Goal: Transaction & Acquisition: Purchase product/service

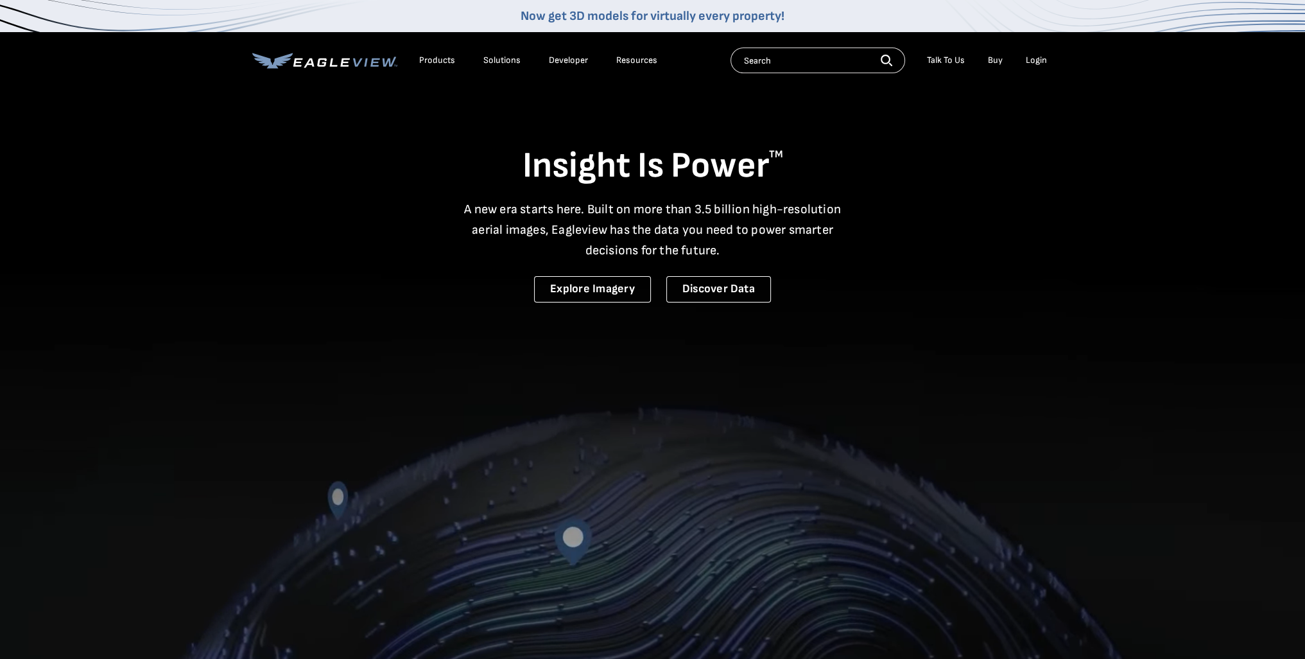
click at [1028, 64] on div "Login" at bounding box center [1036, 61] width 21 height 12
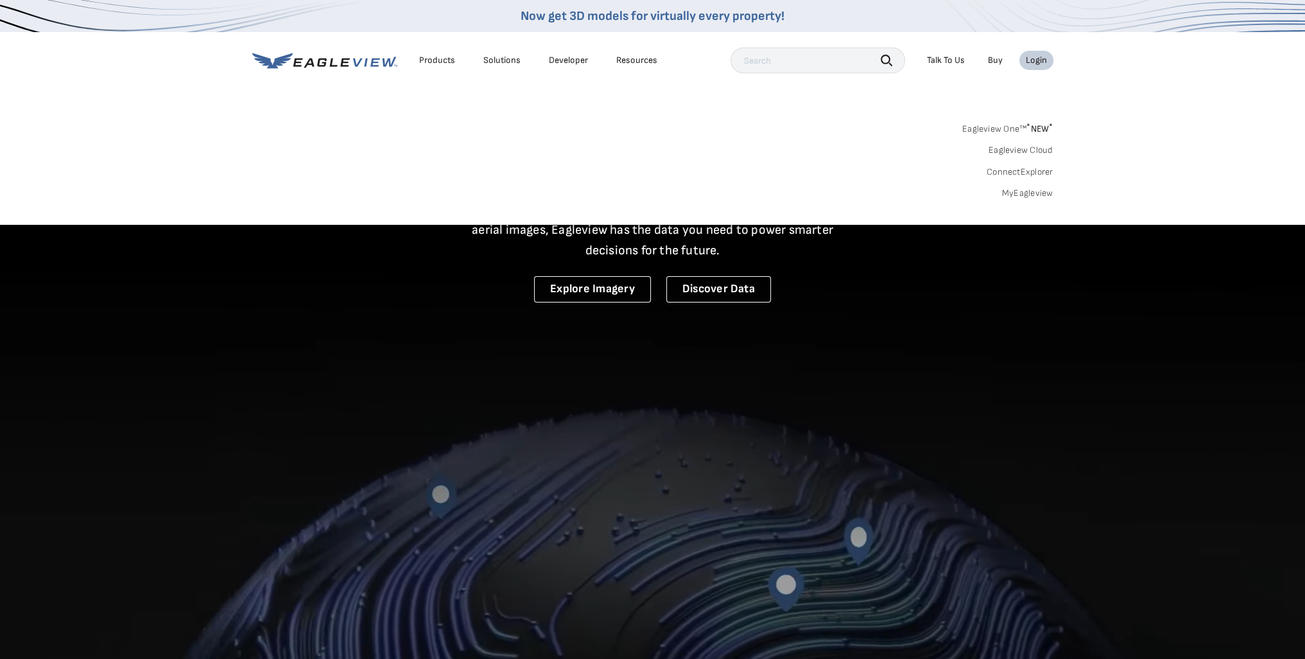
click at [1028, 191] on link "MyEagleview" at bounding box center [1027, 193] width 51 height 12
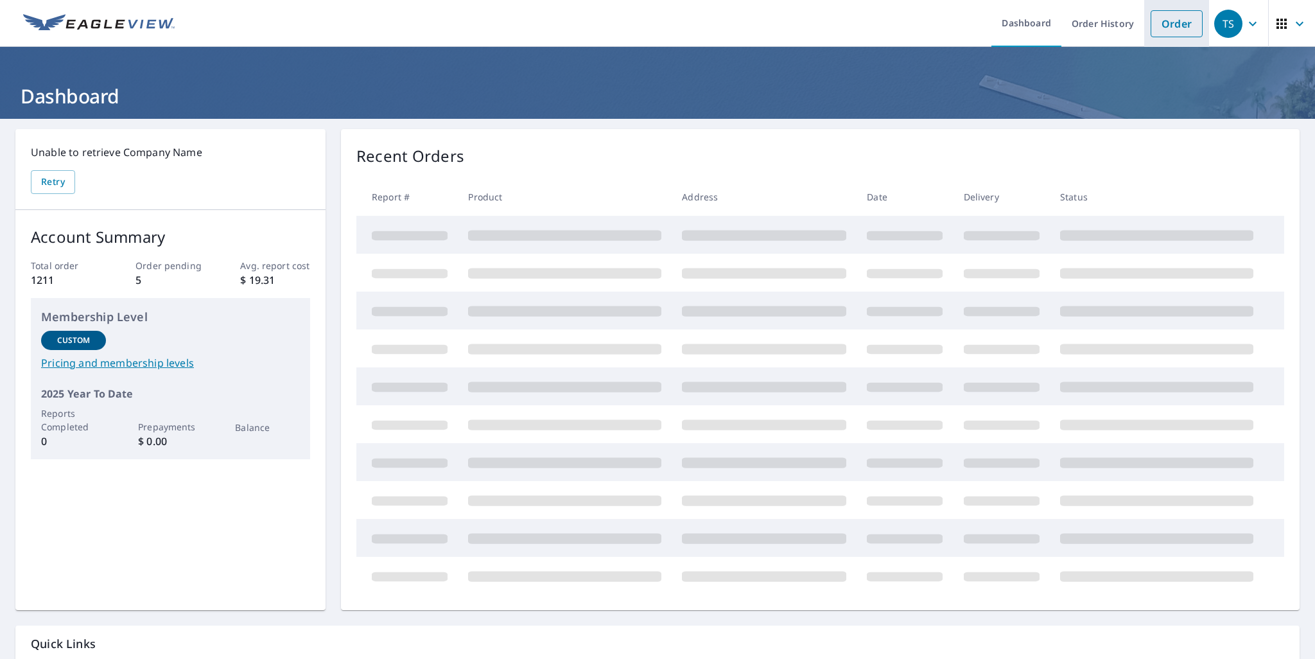
click at [1163, 28] on link "Order" at bounding box center [1176, 23] width 52 height 27
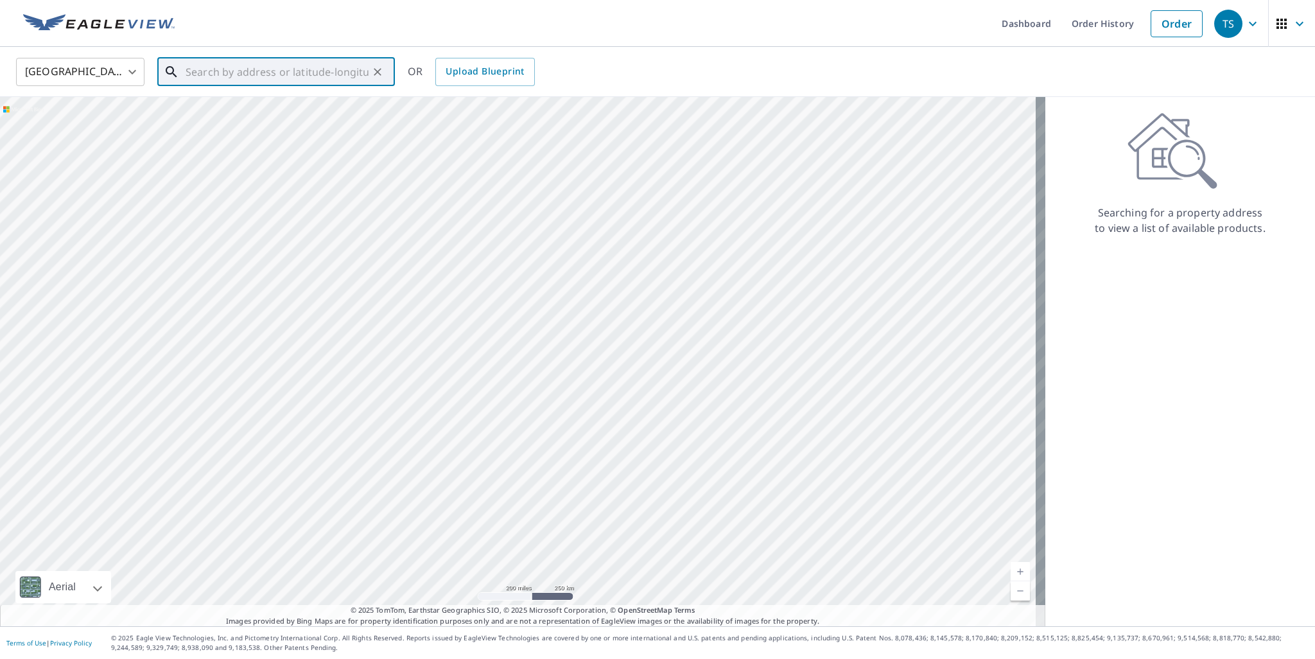
click at [213, 69] on input "text" at bounding box center [277, 72] width 183 height 36
drag, startPoint x: 224, startPoint y: 112, endPoint x: 211, endPoint y: 114, distance: 13.1
click at [221, 112] on span "8 [PERSON_NAME]" at bounding box center [284, 108] width 202 height 15
type input "[STREET_ADDRESS][PERSON_NAME]"
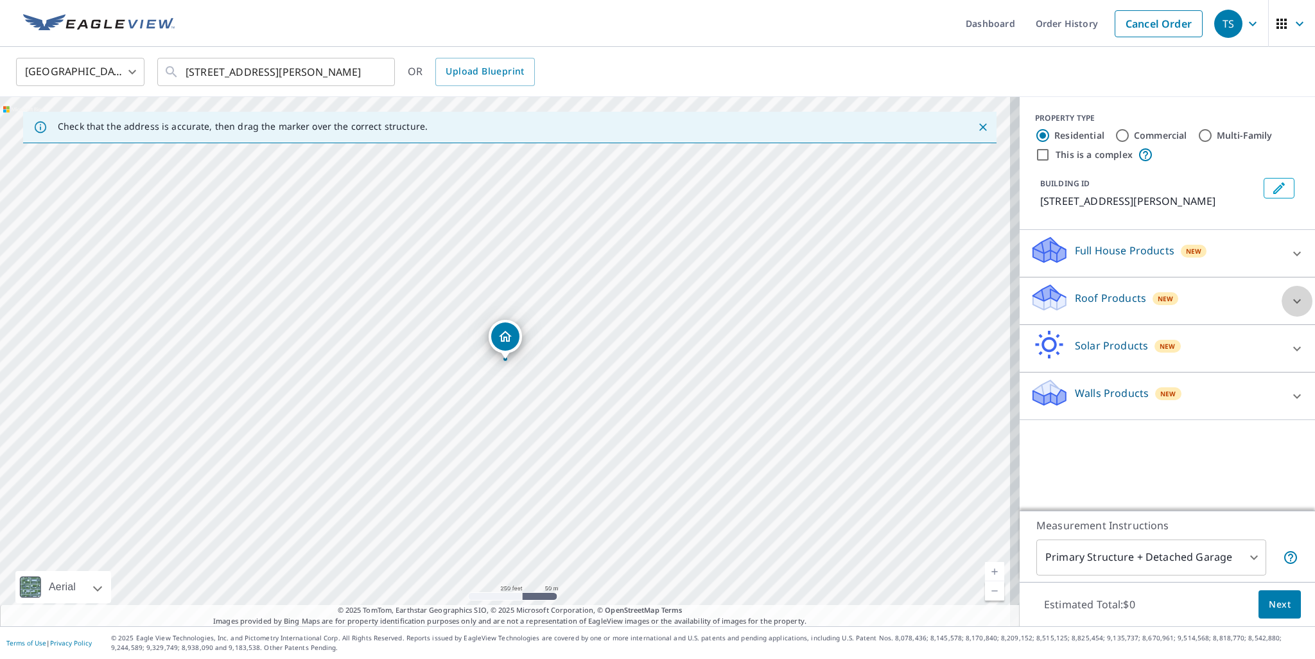
click at [1289, 296] on icon at bounding box center [1296, 300] width 15 height 15
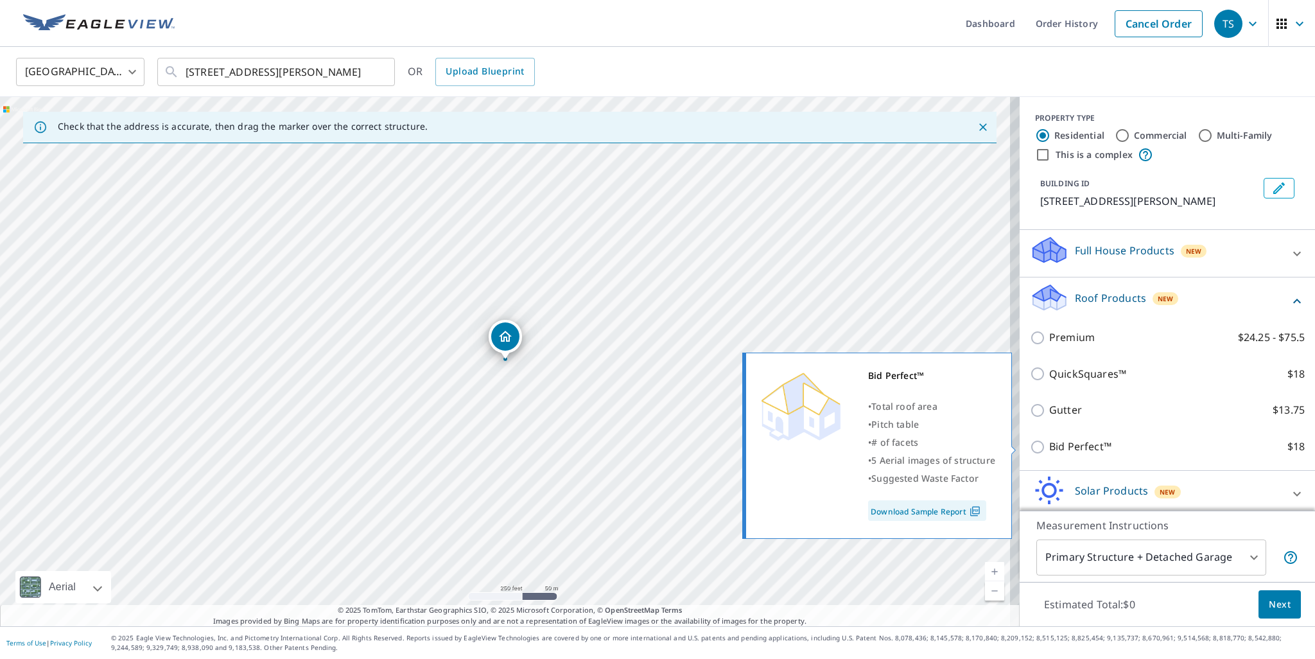
click at [1030, 443] on input "Bid Perfect™ $18" at bounding box center [1039, 446] width 19 height 15
checkbox input "true"
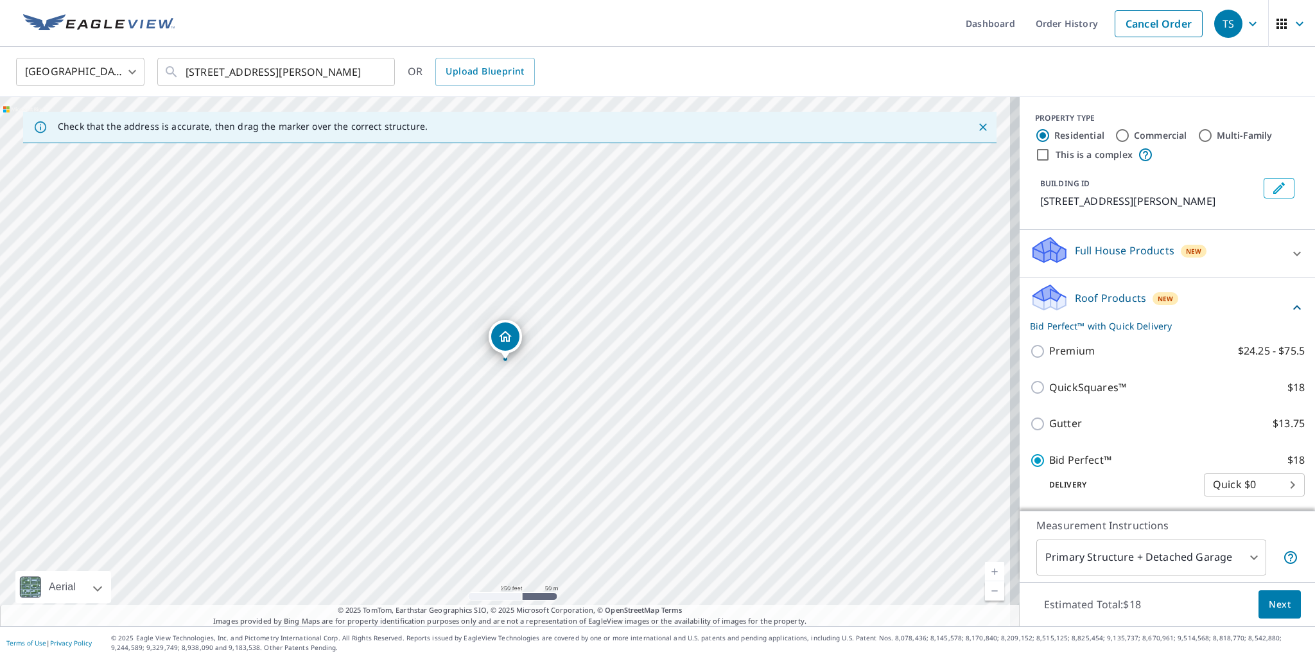
click at [1268, 601] on span "Next" at bounding box center [1279, 604] width 22 height 16
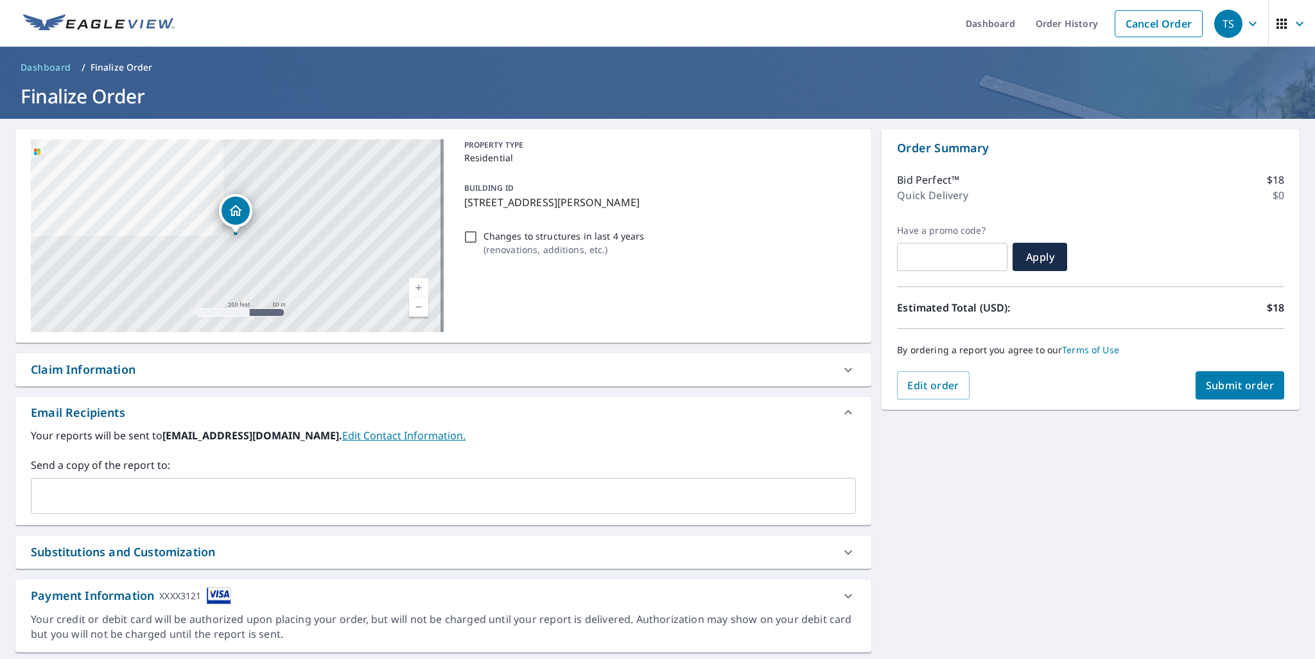
click at [1238, 386] on span "Submit order" at bounding box center [1240, 385] width 69 height 14
